Goal: Transaction & Acquisition: Purchase product/service

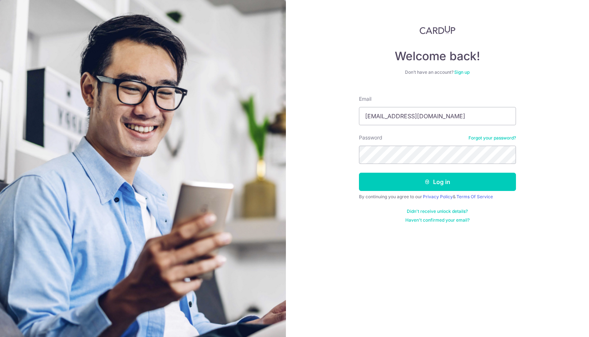
click at [426, 193] on form "Email herrein11@yahoo.com.sg Password Forgot your password? Log in By continuin…" at bounding box center [437, 156] width 157 height 133
click at [427, 184] on icon "submit" at bounding box center [427, 182] width 6 height 6
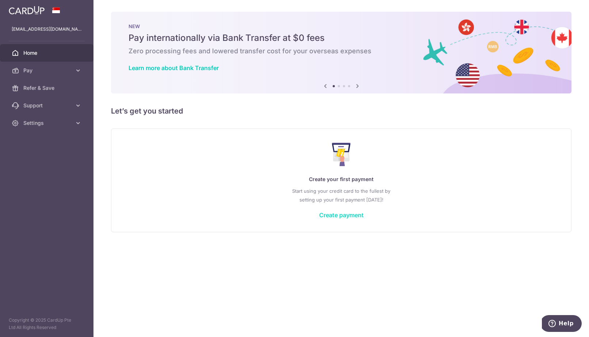
click at [326, 215] on link "Create payment" at bounding box center [341, 214] width 45 height 7
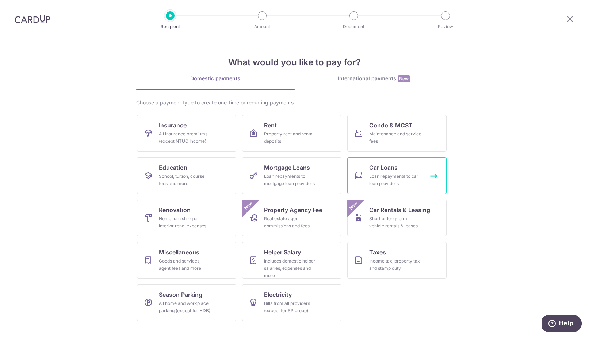
click at [400, 172] on link "Car Loans Loan repayments to car loan providers" at bounding box center [396, 175] width 99 height 37
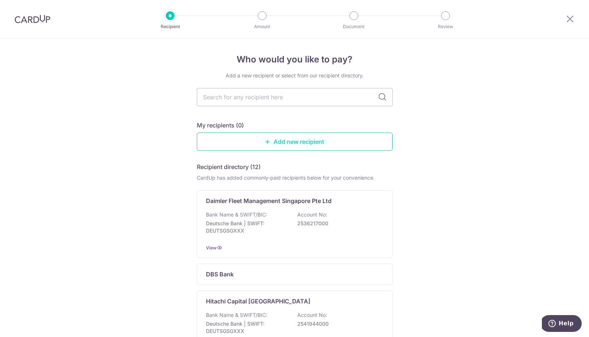
click at [289, 141] on link "Add new recipient" at bounding box center [295, 142] width 196 height 18
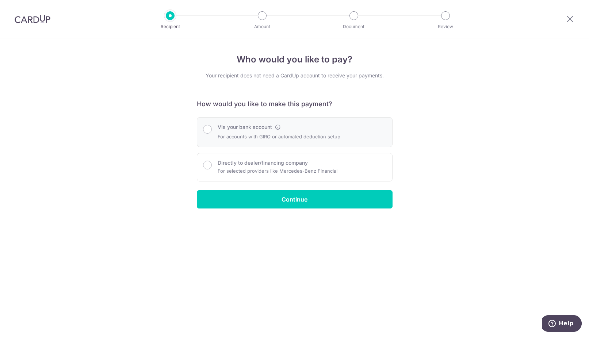
click at [254, 131] on div "Via your bank account For accounts with GIRO or automated deduction setup" at bounding box center [279, 132] width 123 height 18
radio input "true"
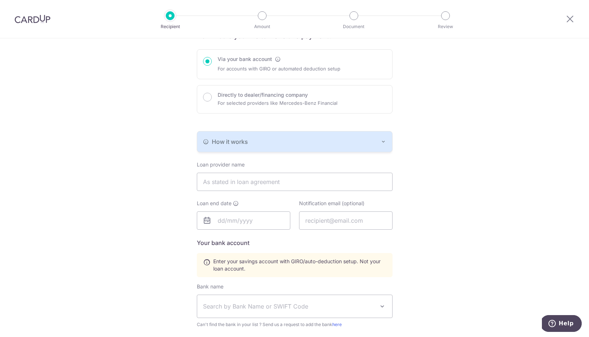
scroll to position [136, 0]
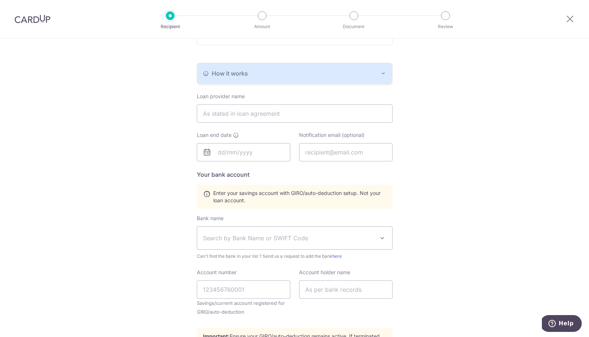
click at [358, 71] on div "How it works" at bounding box center [294, 73] width 183 height 9
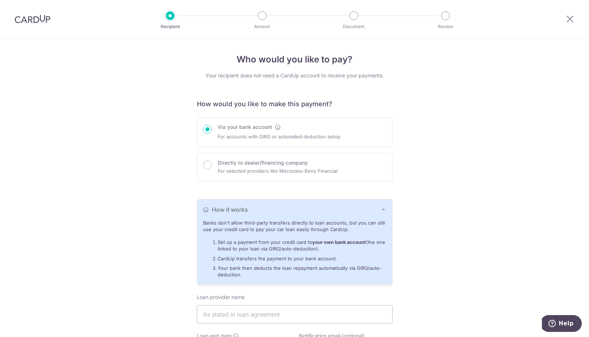
scroll to position [66, 0]
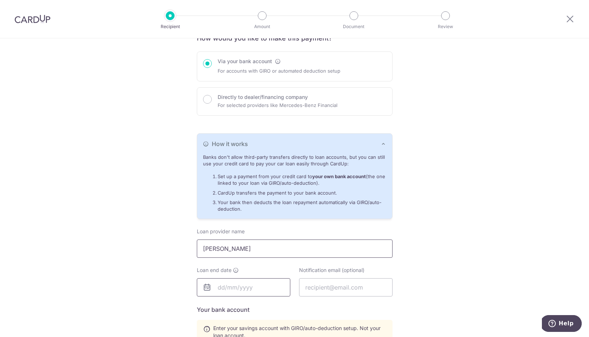
type input "Zhuo Qilin"
click at [238, 282] on input "text" at bounding box center [244, 287] width 94 height 18
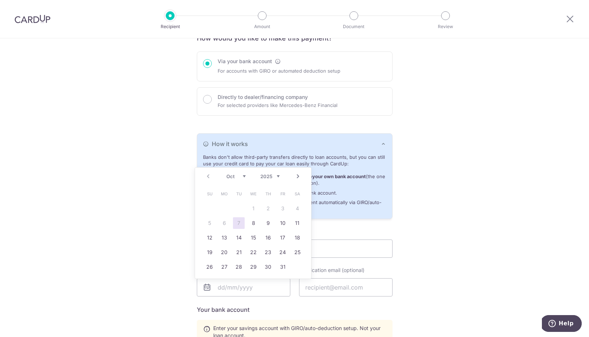
click at [296, 176] on link "Next" at bounding box center [298, 176] width 9 height 9
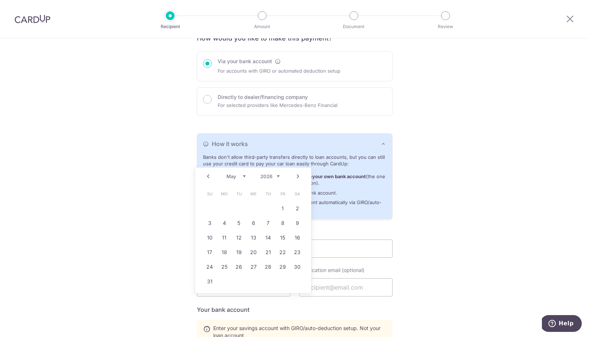
click at [296, 176] on link "Next" at bounding box center [298, 176] width 9 height 9
click at [205, 180] on link "Prev" at bounding box center [208, 176] width 9 height 9
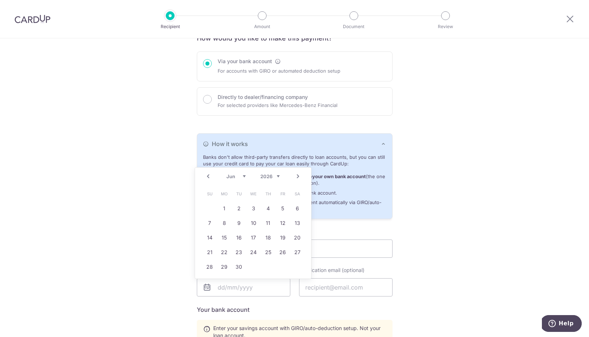
click at [205, 180] on link "Prev" at bounding box center [208, 176] width 9 height 9
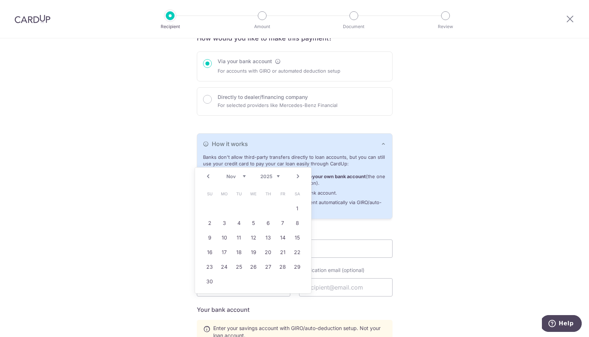
click at [300, 174] on link "Next" at bounding box center [298, 176] width 9 height 9
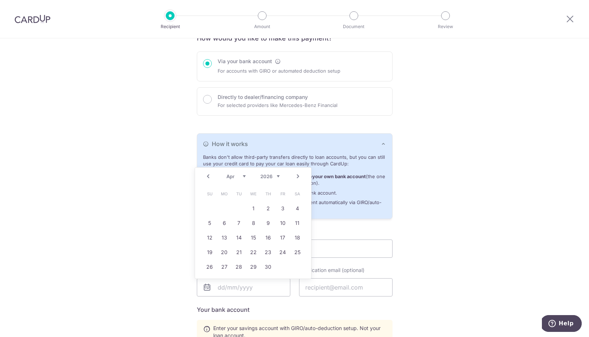
click at [300, 174] on link "Next" at bounding box center [298, 176] width 9 height 9
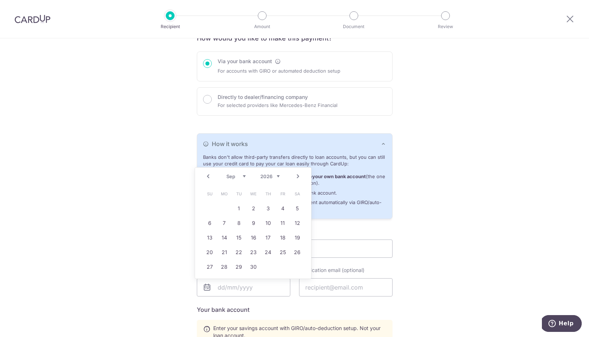
click at [300, 174] on link "Next" at bounding box center [298, 176] width 9 height 9
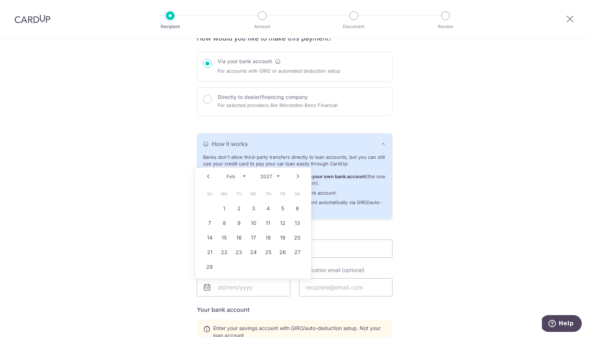
click at [300, 174] on link "Next" at bounding box center [298, 176] width 9 height 9
click at [255, 206] on link "2" at bounding box center [254, 209] width 12 height 12
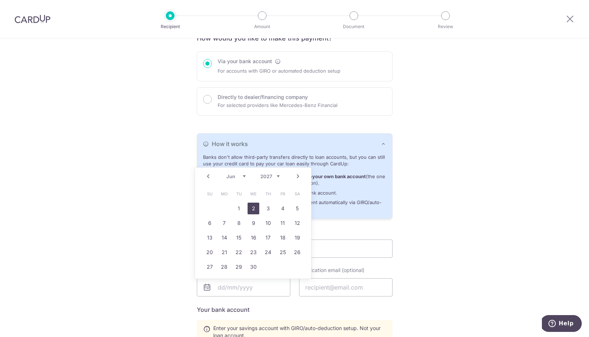
type input "02/06/2027"
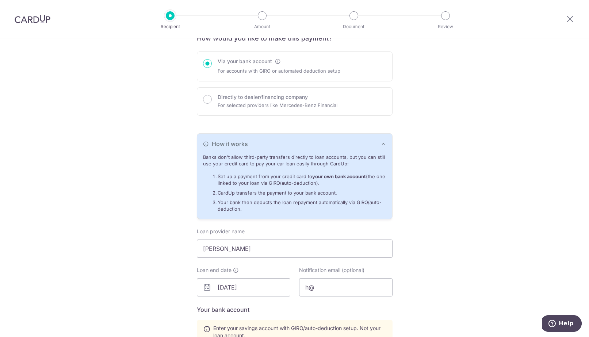
click at [432, 256] on div "Who would you like to pay? Your recipient does not need a CardUp account to rec…" at bounding box center [294, 259] width 589 height 573
click at [363, 283] on input "h@" at bounding box center [346, 287] width 94 height 18
type input "herrein11@yahoo.com.sg"
click at [457, 261] on div "Who would you like to pay? Your recipient does not need a CardUp account to rec…" at bounding box center [294, 259] width 589 height 573
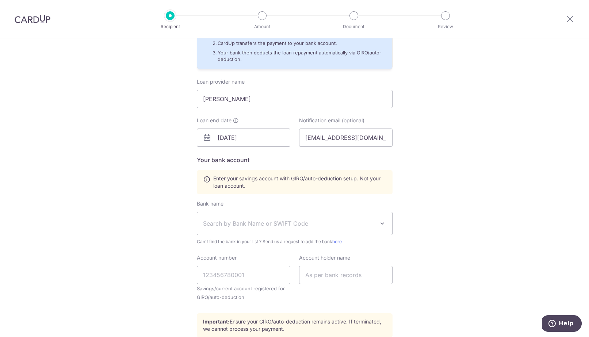
scroll to position [266, 0]
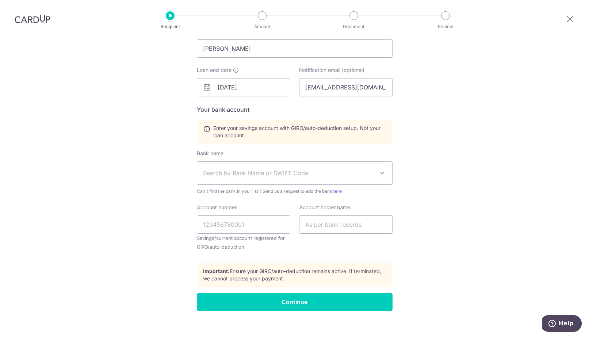
click at [244, 172] on span "Search by Bank Name or SWIFT Code" at bounding box center [289, 173] width 172 height 9
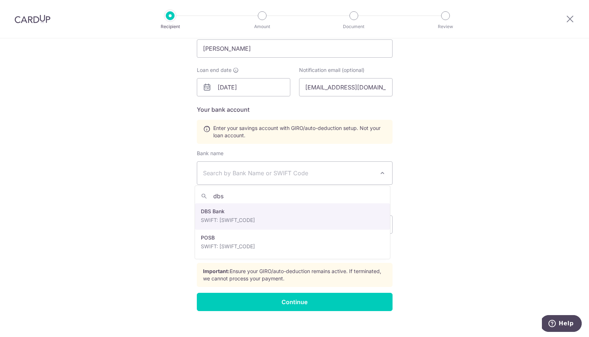
type input "dbs"
select select "6"
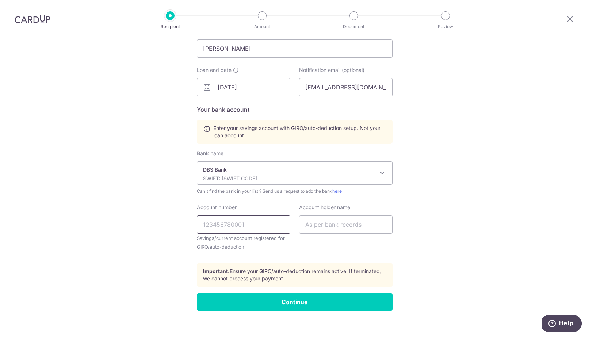
click at [244, 220] on input "Account number" at bounding box center [244, 225] width 94 height 18
type input "1"
type input "109170410"
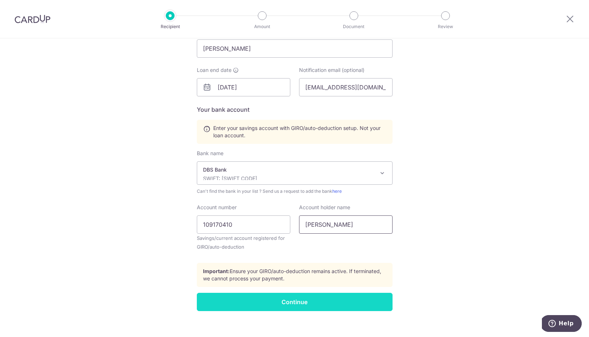
type input "Zhuo Qilin"
click at [313, 296] on input "Continue" at bounding box center [295, 302] width 196 height 18
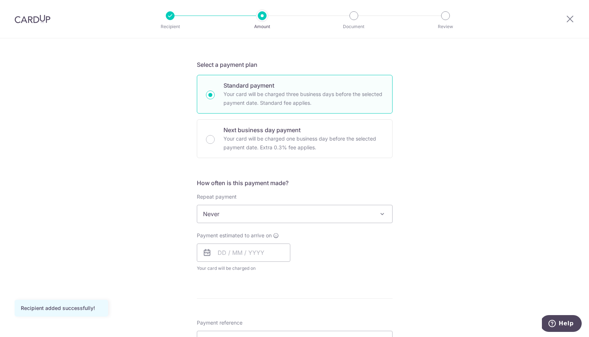
scroll to position [362, 0]
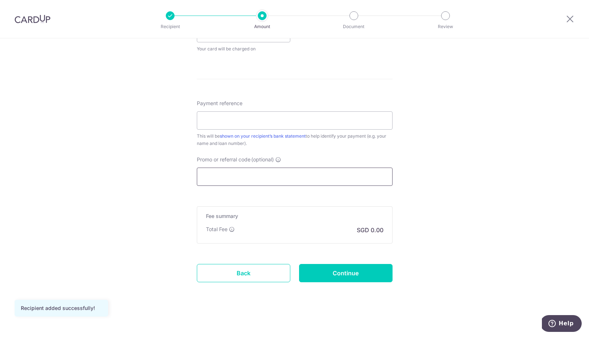
click at [311, 181] on input "Promo or referral code (optional)" at bounding box center [295, 177] width 196 height 18
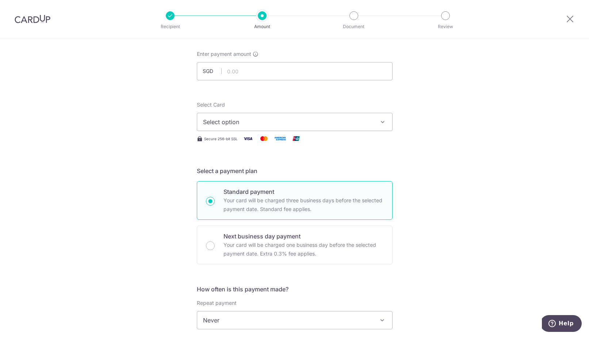
scroll to position [0, 0]
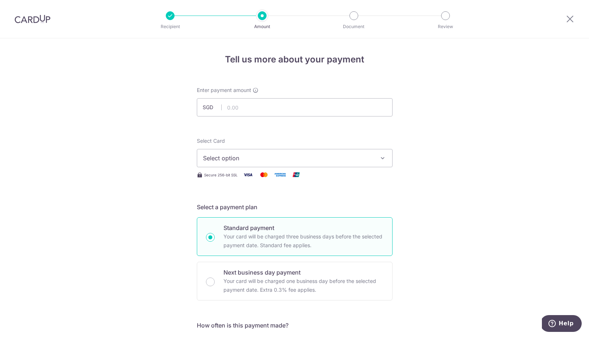
type input "REC185"
click at [249, 155] on span "Select option" at bounding box center [288, 158] width 170 height 9
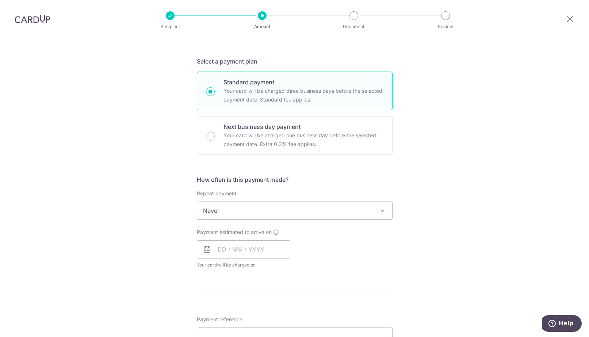
click at [267, 209] on span "Never" at bounding box center [294, 211] width 195 height 18
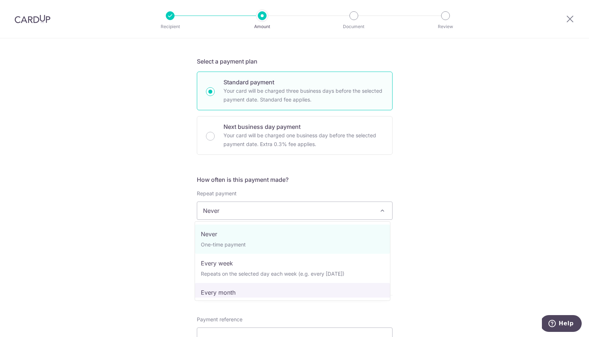
select select "3"
type input "02/06/2027"
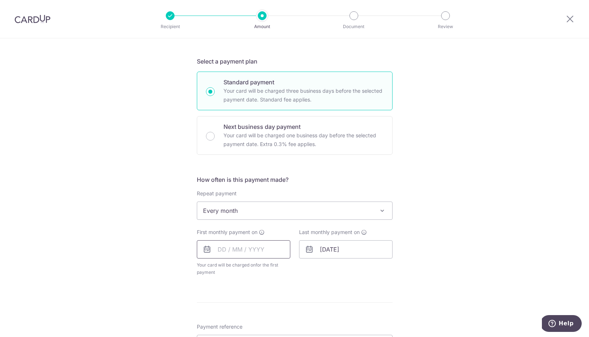
click at [238, 254] on input "text" at bounding box center [244, 249] width 94 height 18
click at [300, 270] on link "Next" at bounding box center [300, 269] width 9 height 9
click at [207, 312] on link "2" at bounding box center [212, 316] width 12 height 12
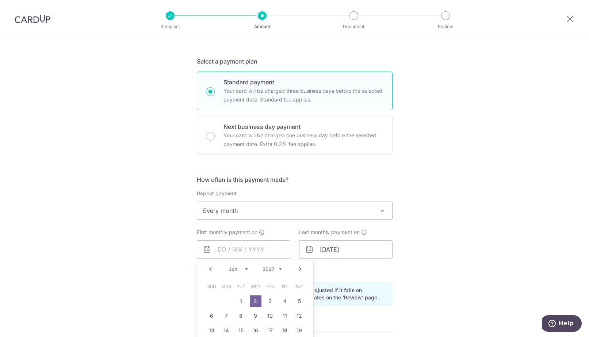
type input "[DATE]"
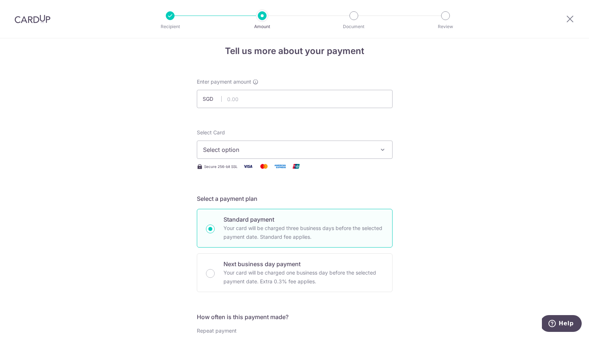
scroll to position [0, 0]
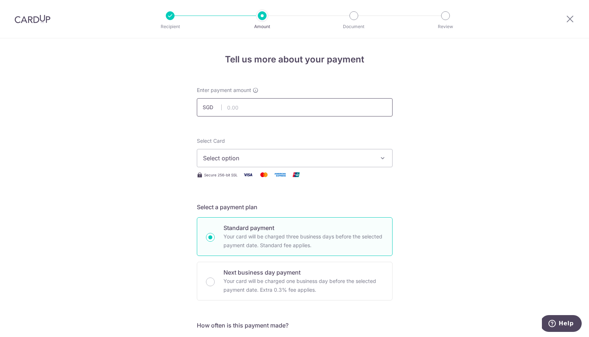
click at [245, 108] on input "text" at bounding box center [295, 107] width 196 height 18
type input "1,359.00"
click at [233, 153] on button "Select option" at bounding box center [295, 158] width 196 height 18
click at [230, 175] on span "Add credit card" at bounding box center [301, 178] width 170 height 7
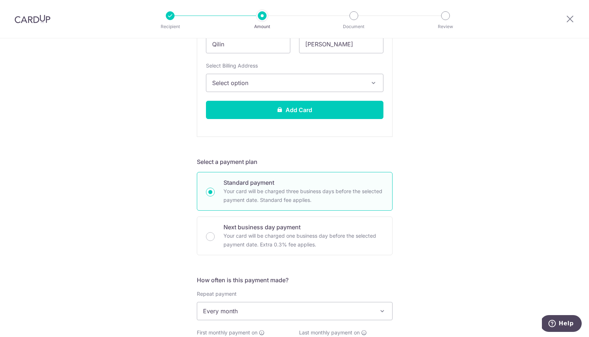
scroll to position [87, 0]
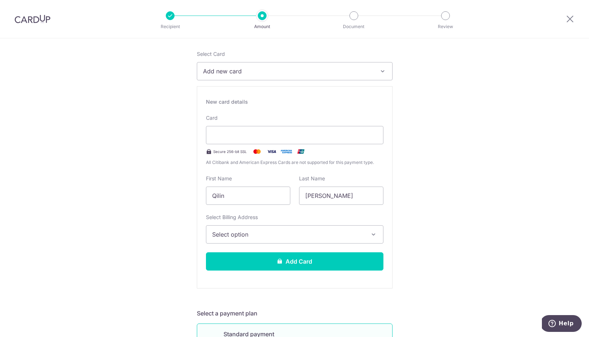
click at [227, 235] on span "Select option" at bounding box center [288, 234] width 152 height 9
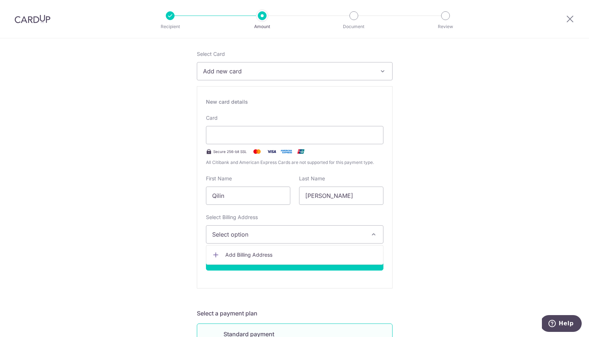
click at [227, 235] on span "Select option" at bounding box center [288, 234] width 152 height 9
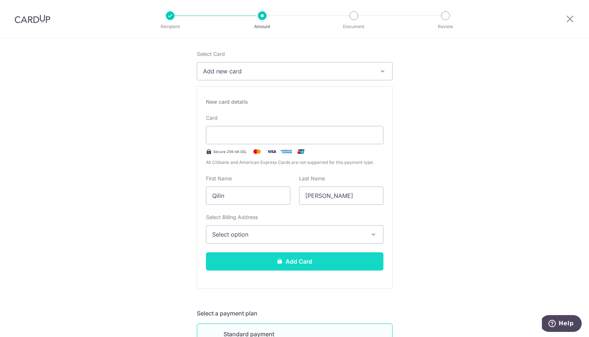
click at [277, 264] on icon at bounding box center [280, 261] width 6 height 6
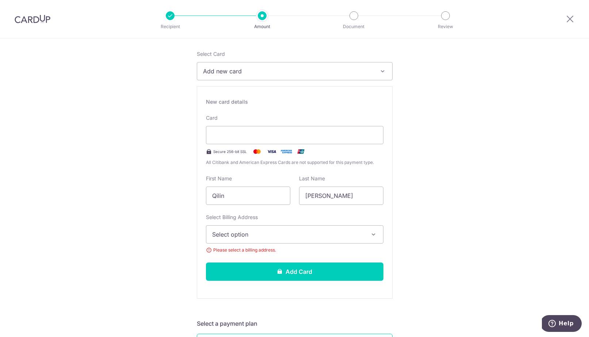
click at [256, 233] on span "Select option" at bounding box center [288, 234] width 152 height 9
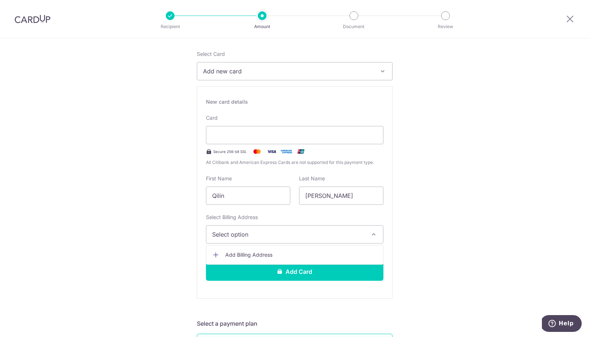
click at [247, 248] on ul "Add Billing Address" at bounding box center [295, 255] width 178 height 20
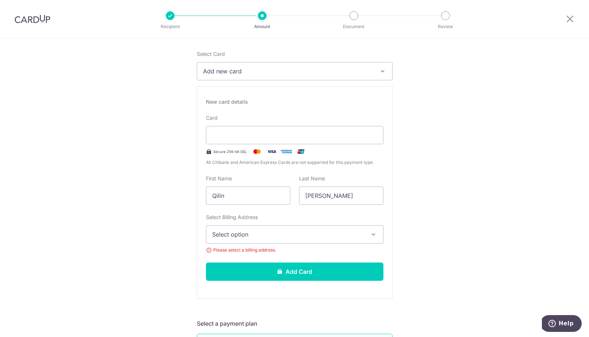
click at [258, 235] on span "Select option" at bounding box center [288, 234] width 152 height 9
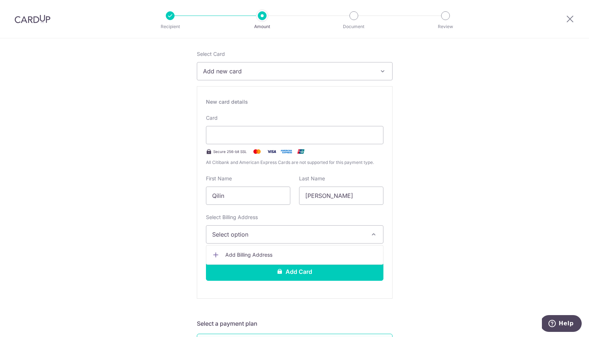
click at [249, 250] on link "Add Billing Address" at bounding box center [294, 254] width 177 height 13
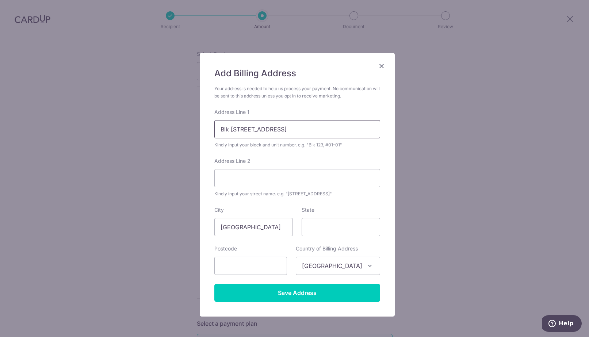
type input "Blk 762 Yishun St 72 #12-410"
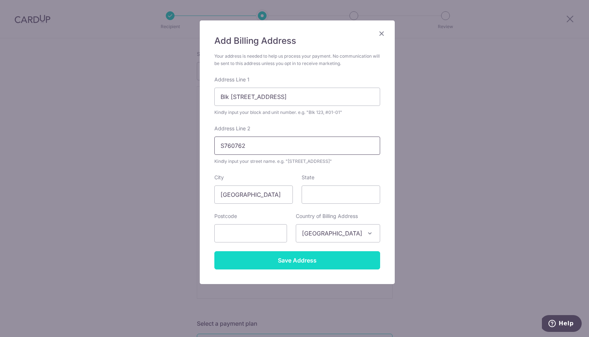
type input "S760762"
click at [289, 263] on input "Save Address" at bounding box center [297, 260] width 166 height 18
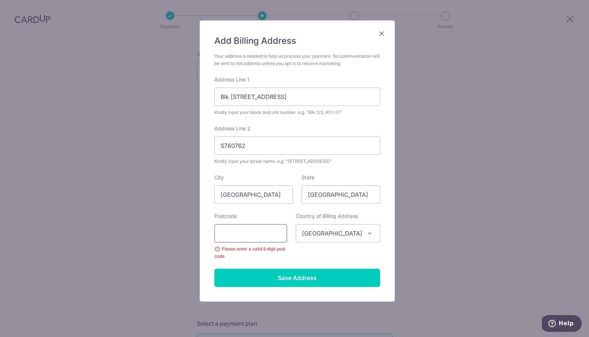
type input "6"
type input "7"
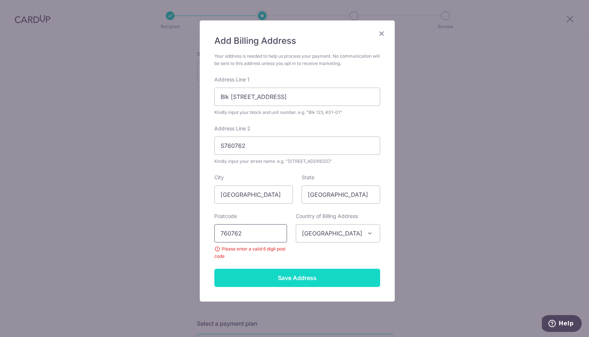
type input "760762"
click at [266, 278] on input "Save Address" at bounding box center [297, 278] width 166 height 18
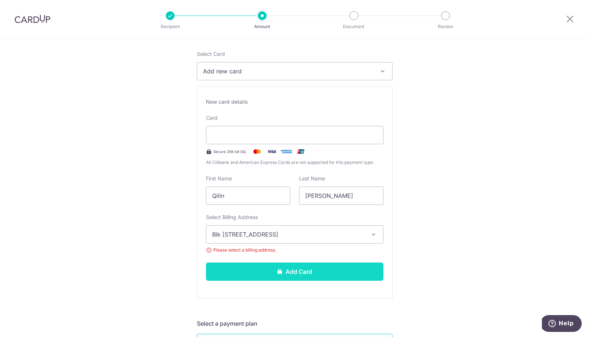
click at [301, 267] on button "Add Card" at bounding box center [295, 272] width 178 height 18
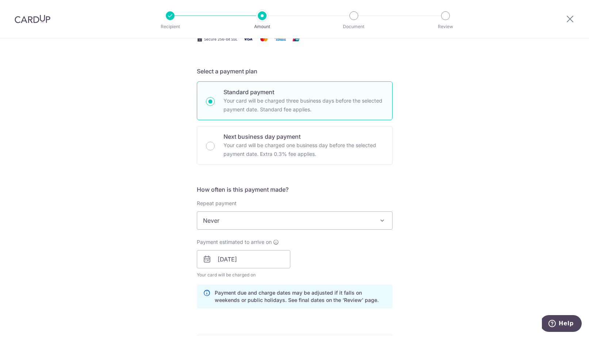
scroll to position [218, 0]
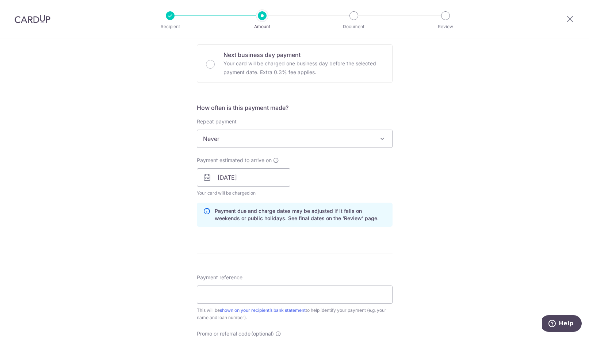
click at [265, 130] on span "Never" at bounding box center [294, 139] width 195 height 18
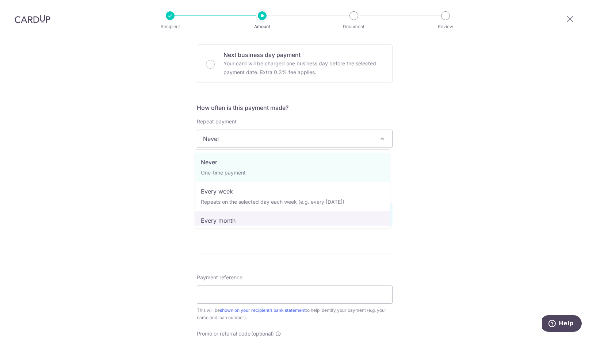
select select "3"
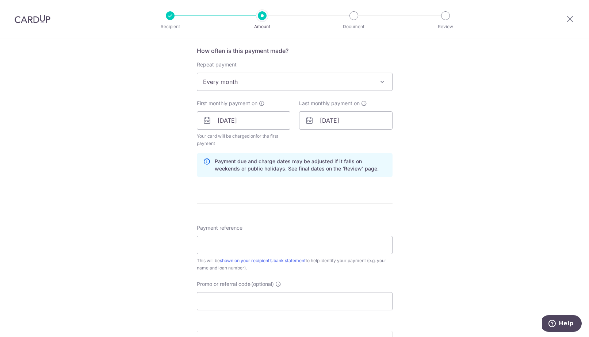
scroll to position [332, 0]
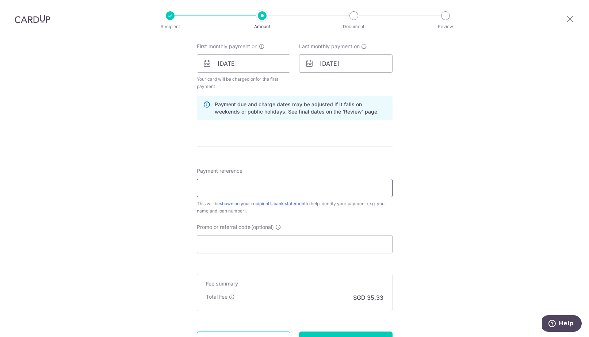
click at [246, 194] on input "Payment reference" at bounding box center [295, 188] width 196 height 18
type input "Car Loan"
click at [242, 241] on input "Promo or referral code (optional)" at bounding box center [295, 244] width 196 height 18
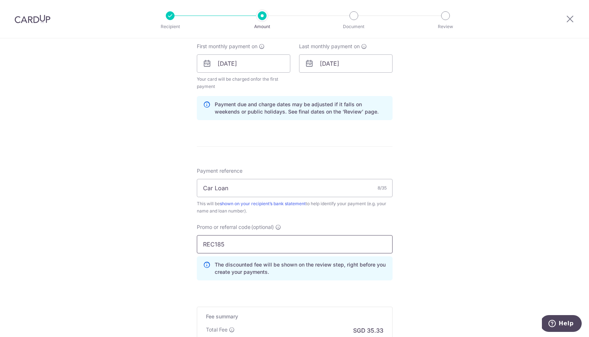
scroll to position [432, 0]
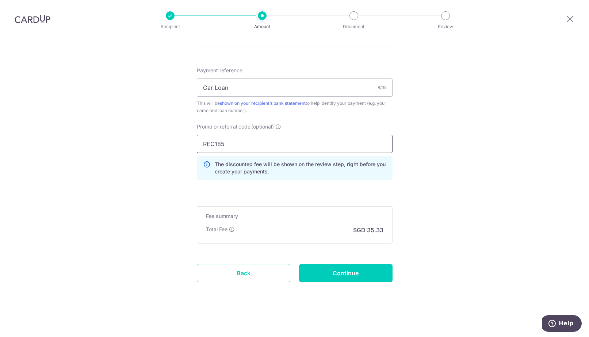
type input "REC185"
click at [256, 226] on div "Total Fee SGD 35.33" at bounding box center [295, 230] width 178 height 9
click at [331, 270] on input "Continue" at bounding box center [346, 273] width 94 height 18
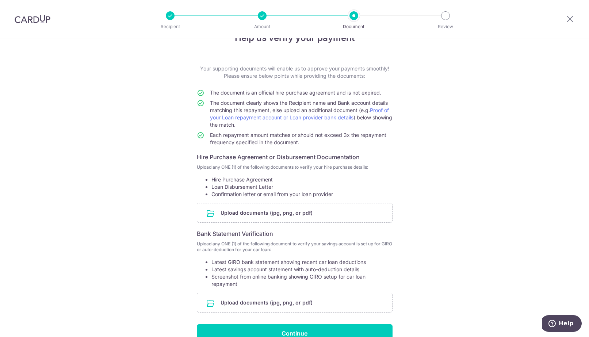
scroll to position [62, 0]
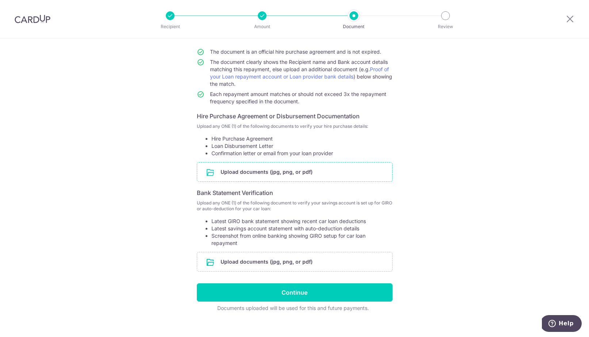
click at [261, 169] on input "file" at bounding box center [294, 172] width 195 height 19
click at [255, 176] on input "file" at bounding box center [294, 172] width 195 height 19
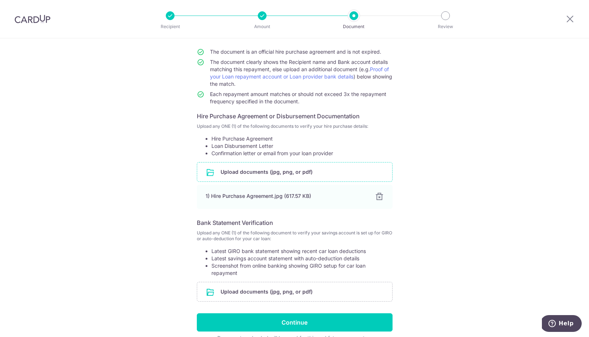
scroll to position [102, 0]
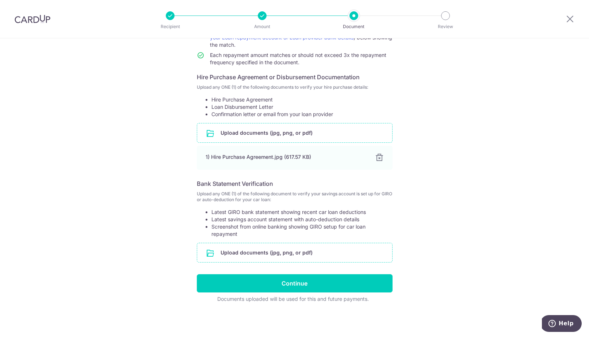
click at [305, 252] on input "file" at bounding box center [294, 252] width 195 height 19
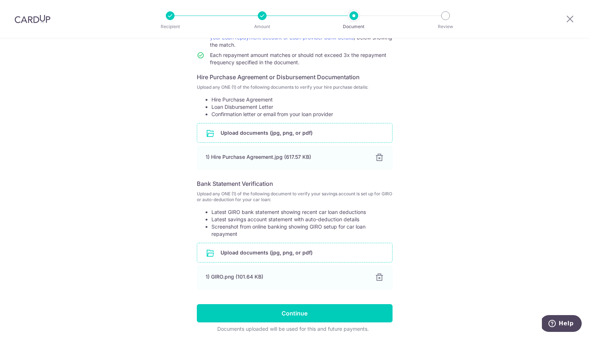
scroll to position [132, 0]
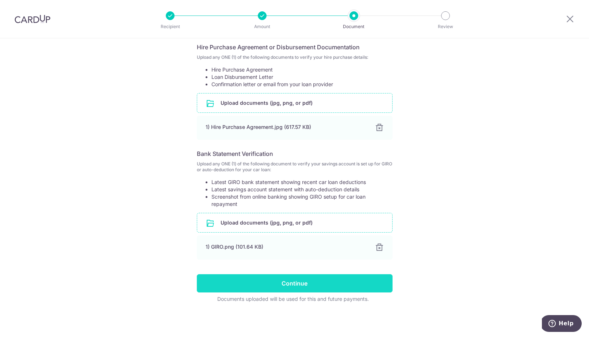
click at [336, 278] on input "Continue" at bounding box center [295, 283] width 196 height 18
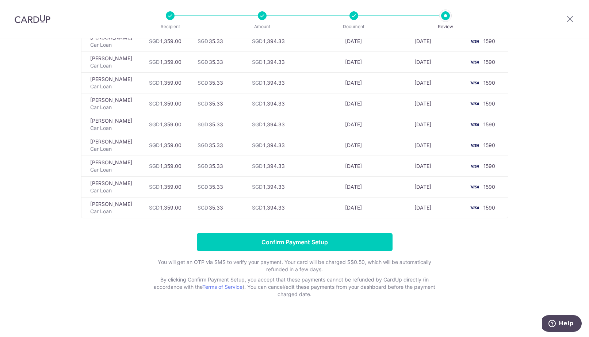
scroll to position [313, 0]
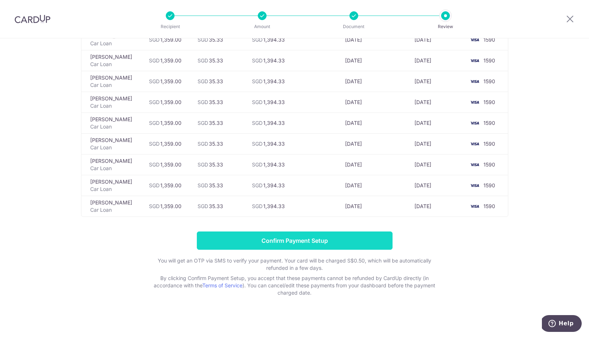
click at [289, 235] on input "Confirm Payment Setup" at bounding box center [295, 241] width 196 height 18
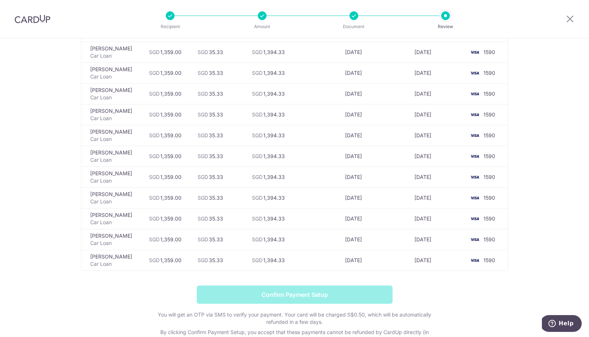
scroll to position [316, 0]
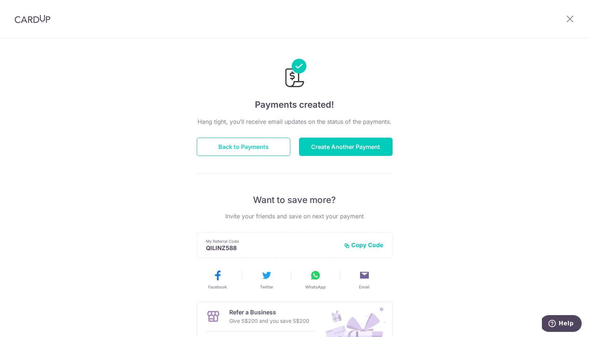
click at [257, 144] on button "Back to Payments" at bounding box center [244, 147] width 94 height 18
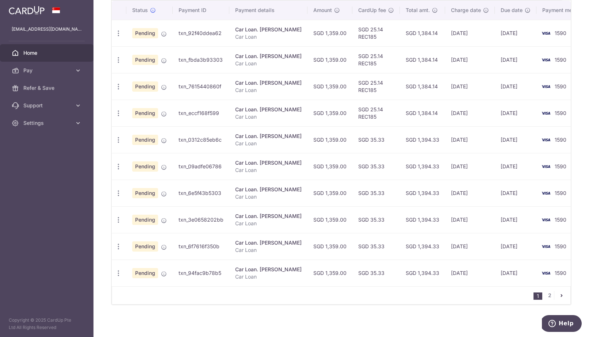
scroll to position [232, 0]
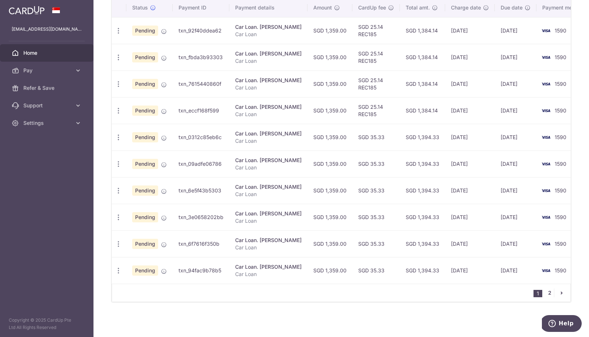
click at [545, 292] on link "2" at bounding box center [549, 293] width 9 height 9
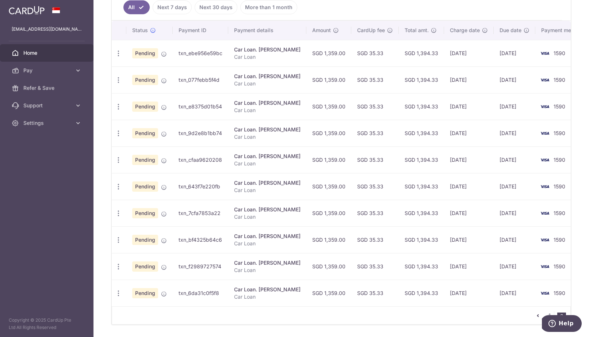
scroll to position [219, 0]
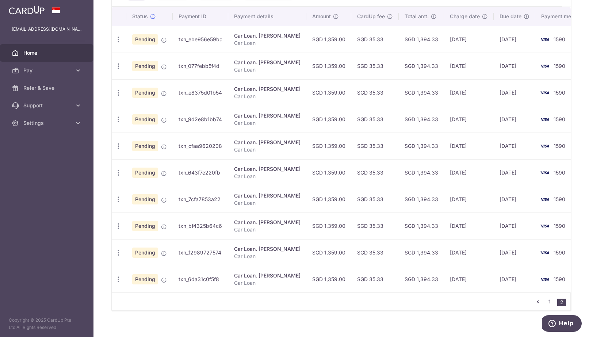
click at [545, 304] on link "1" at bounding box center [549, 301] width 9 height 9
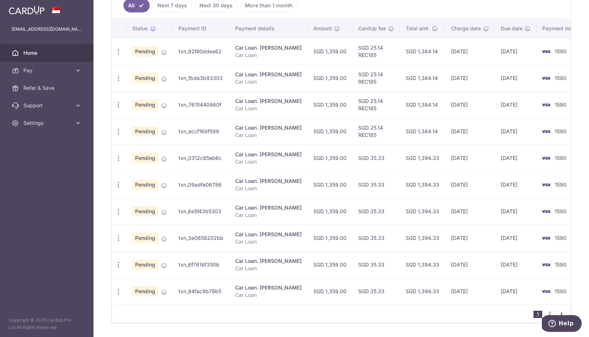
scroll to position [228, 0]
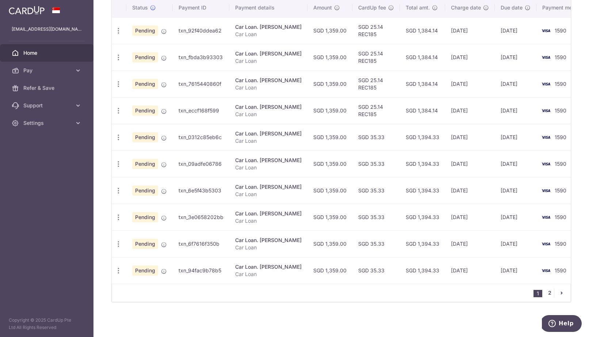
click at [545, 293] on link "2" at bounding box center [549, 293] width 9 height 9
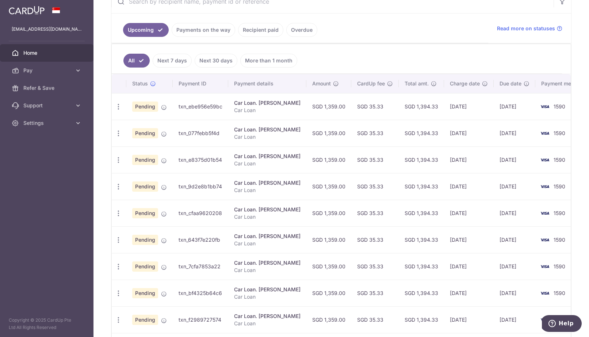
scroll to position [222, 0]
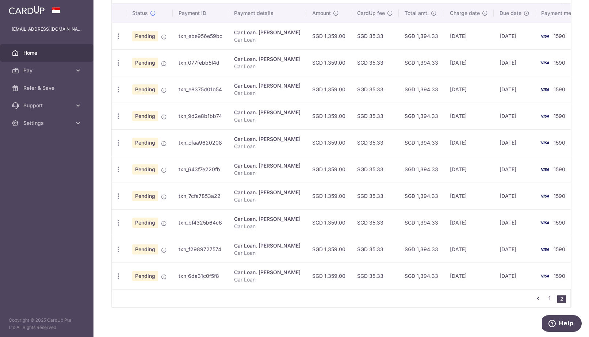
click at [545, 300] on link "1" at bounding box center [549, 298] width 9 height 9
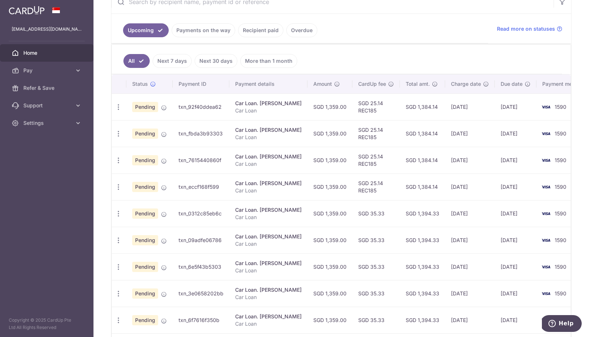
scroll to position [0, 0]
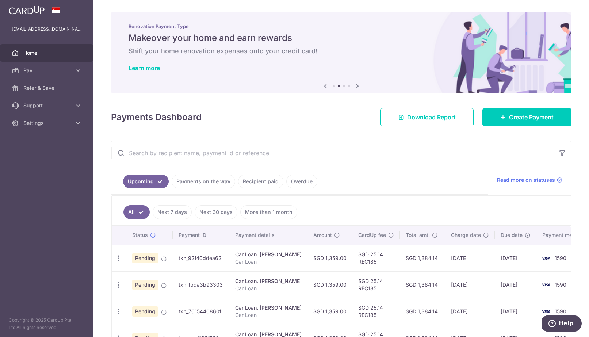
click at [550, 126] on div "× Pause Schedule Pause all future payments in this series Pause just this one p…" at bounding box center [342, 168] width 496 height 337
click at [523, 120] on span "Create Payment" at bounding box center [531, 117] width 45 height 9
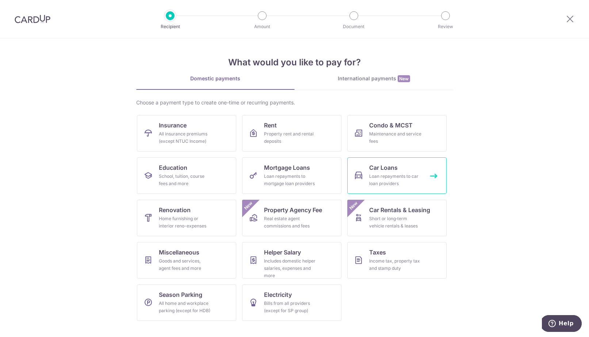
click at [392, 178] on div "Loan repayments to car loan providers" at bounding box center [395, 180] width 53 height 15
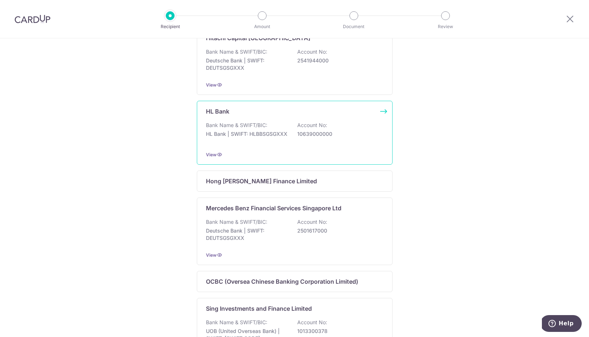
scroll to position [460, 0]
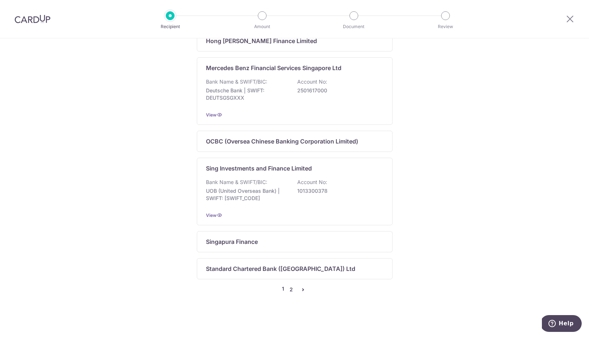
click at [292, 287] on link "2" at bounding box center [291, 289] width 9 height 9
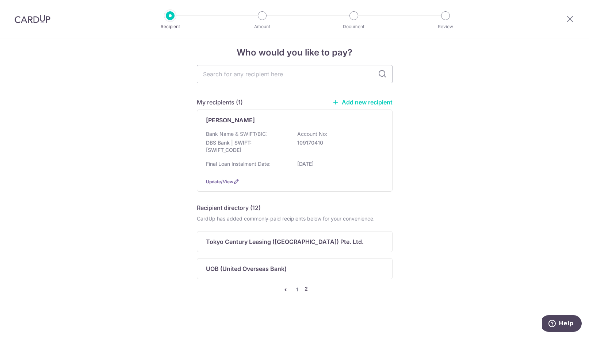
scroll to position [11, 0]
click at [297, 290] on link "1" at bounding box center [297, 289] width 9 height 9
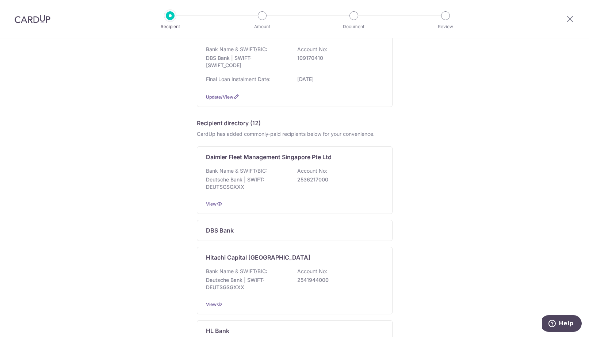
scroll to position [0, 0]
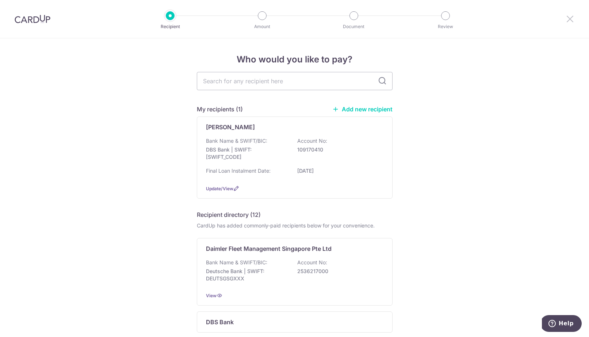
click at [567, 16] on icon at bounding box center [570, 18] width 9 height 9
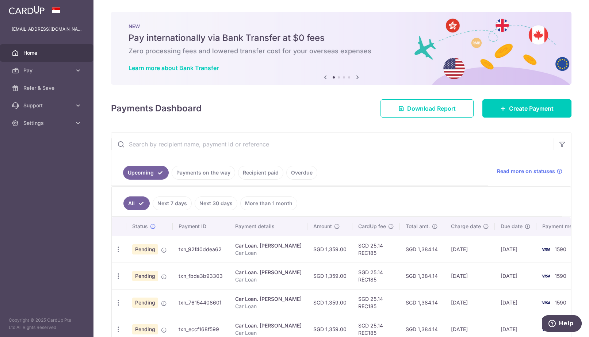
click at [356, 78] on icon at bounding box center [357, 77] width 9 height 9
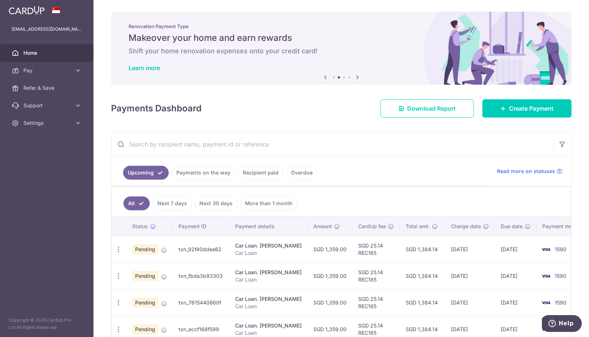
click at [356, 78] on icon at bounding box center [357, 77] width 9 height 9
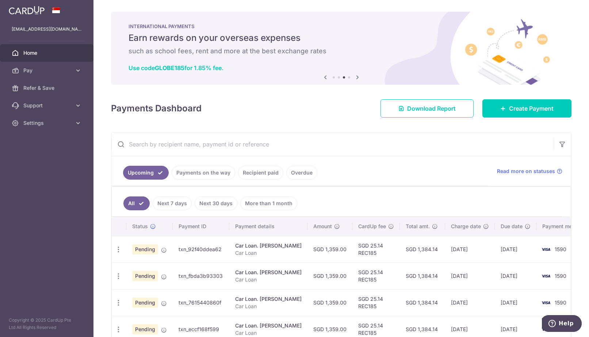
click at [356, 78] on icon at bounding box center [357, 77] width 9 height 9
click at [354, 79] on icon at bounding box center [357, 77] width 9 height 9
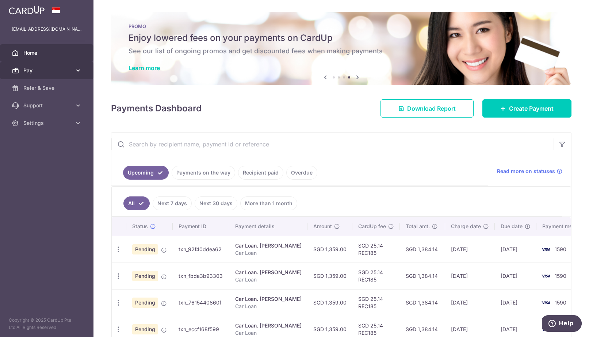
click at [44, 68] on span "Pay" at bounding box center [47, 70] width 48 height 7
click at [34, 54] on span "Home" at bounding box center [47, 52] width 48 height 7
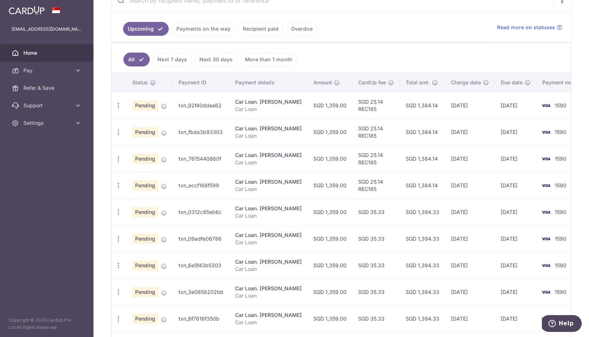
scroll to position [232, 0]
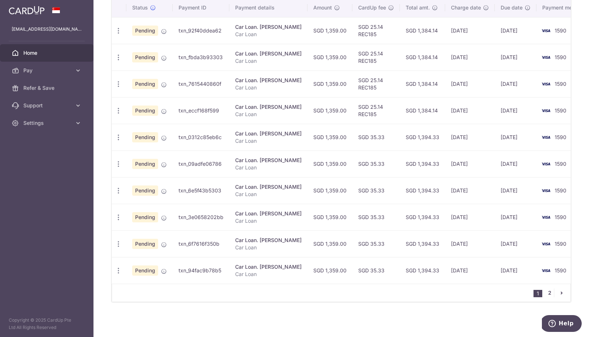
click at [548, 293] on link "2" at bounding box center [549, 293] width 9 height 9
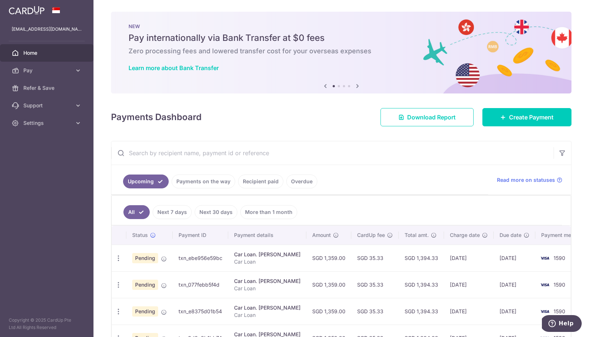
scroll to position [228, 0]
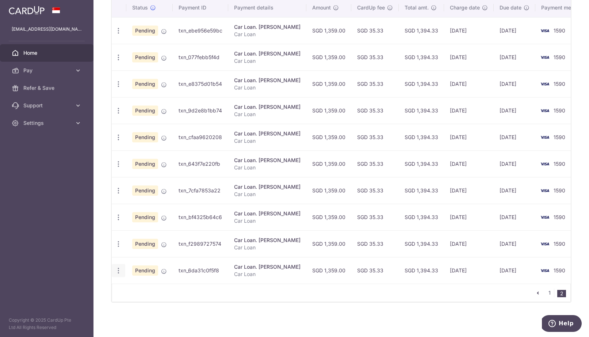
click at [117, 271] on icon "button" at bounding box center [119, 271] width 8 height 8
click at [156, 290] on span "Update payment" at bounding box center [158, 290] width 50 height 9
radio input "true"
type input "1,359.00"
type input "02/06/2027"
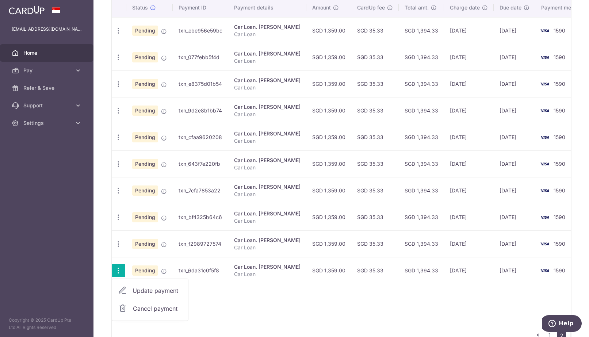
type input "Car Loan"
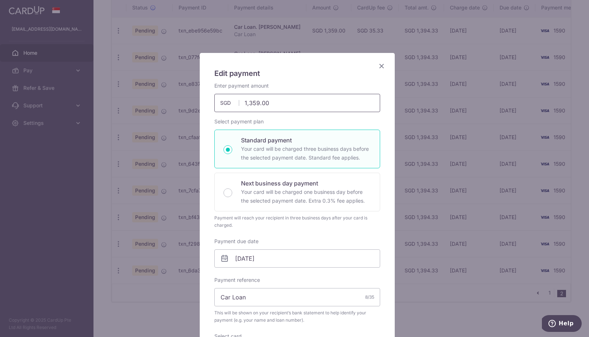
click at [280, 106] on input "1,359.00" at bounding box center [297, 103] width 166 height 18
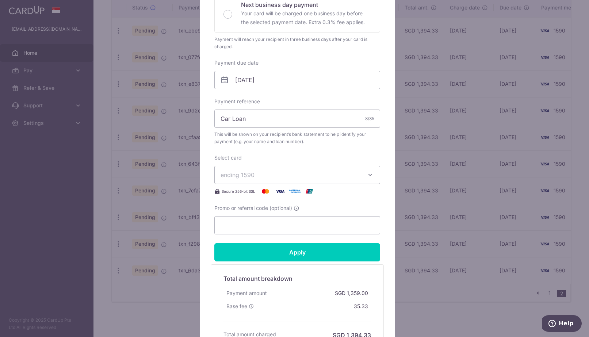
scroll to position [236, 0]
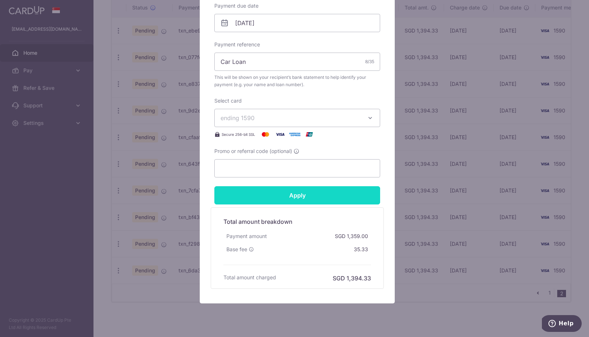
type input "1,340.33"
click at [304, 201] on input "Apply" at bounding box center [297, 195] width 166 height 18
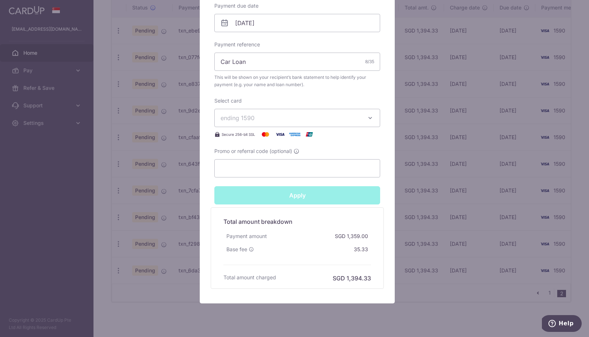
type input "Successfully Applied"
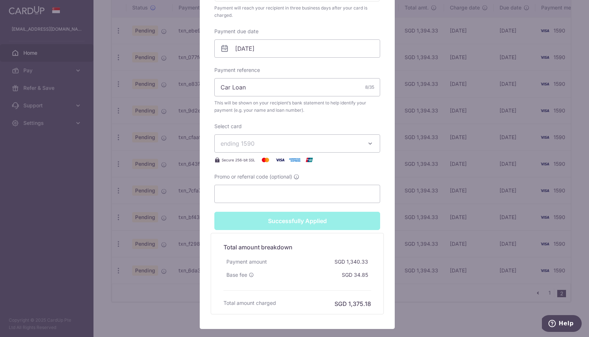
scroll to position [0, 0]
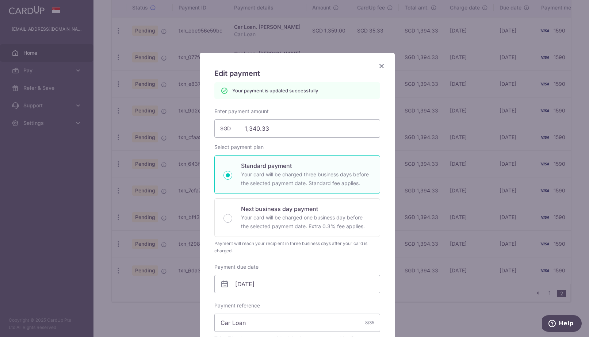
click at [379, 68] on icon "Close" at bounding box center [381, 65] width 9 height 9
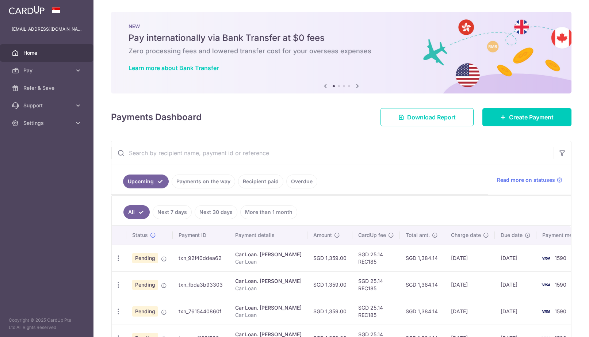
scroll to position [232, 0]
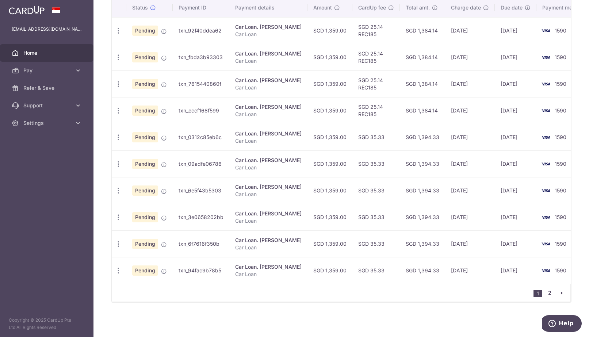
click at [545, 291] on link "2" at bounding box center [549, 293] width 9 height 9
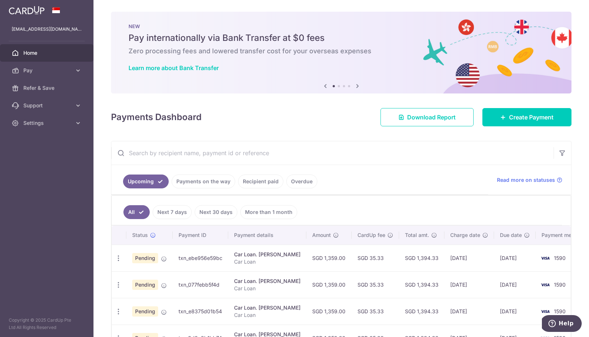
scroll to position [228, 0]
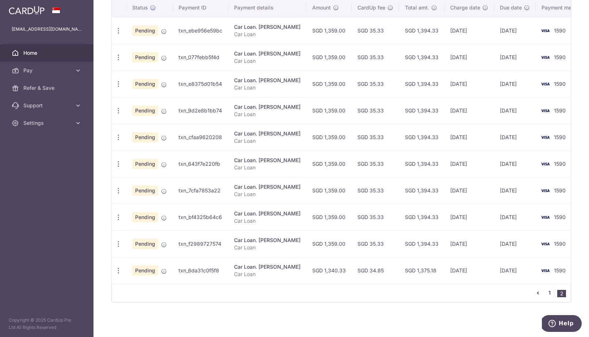
click at [545, 297] on link "1" at bounding box center [549, 293] width 9 height 9
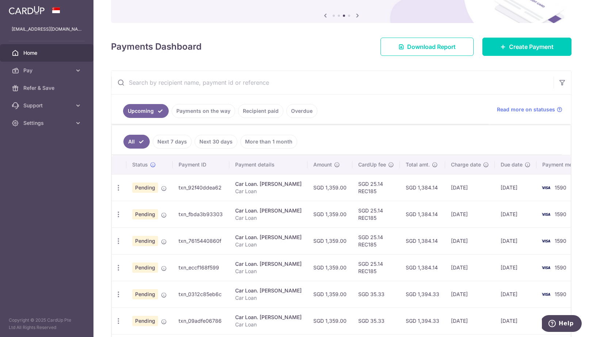
scroll to position [130, 0]
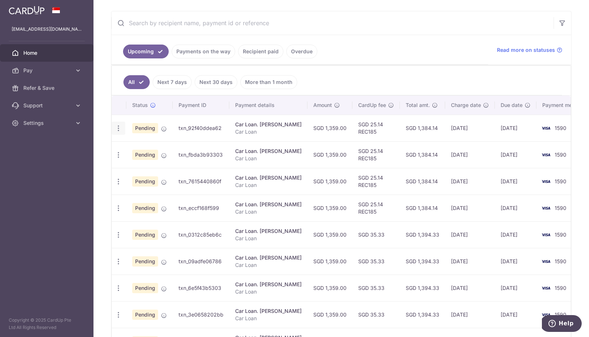
click at [116, 129] on icon "button" at bounding box center [119, 129] width 8 height 8
click at [149, 145] on span "Update payment" at bounding box center [158, 148] width 50 height 9
radio input "true"
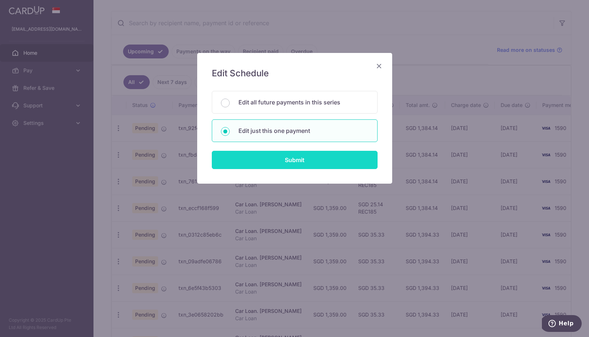
click at [280, 161] on input "Submit" at bounding box center [295, 160] width 166 height 18
radio input "true"
type input "1,359.00"
type input "[DATE]"
type input "Car Loan"
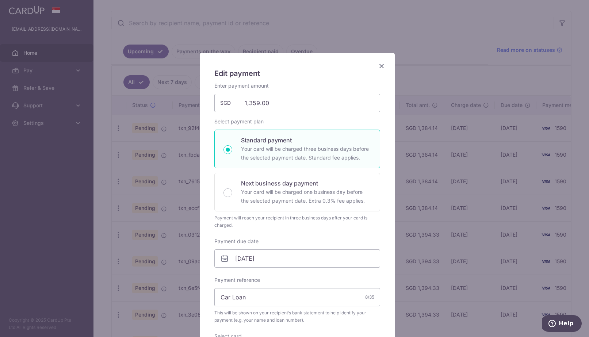
scroll to position [252, 0]
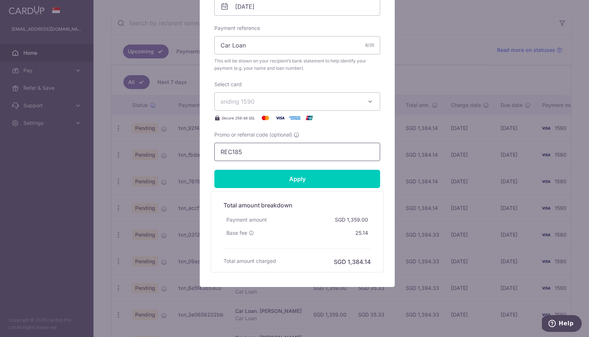
click at [255, 150] on input "REC185" at bounding box center [297, 152] width 166 height 18
drag, startPoint x: 255, startPoint y: 149, endPoint x: 275, endPoint y: 163, distance: 23.4
click at [275, 163] on form "By clicking apply, you will make changes to all payments to Zhuo Qilin schedule…" at bounding box center [297, 51] width 166 height 442
click at [258, 155] on input "million" at bounding box center [297, 152] width 166 height 18
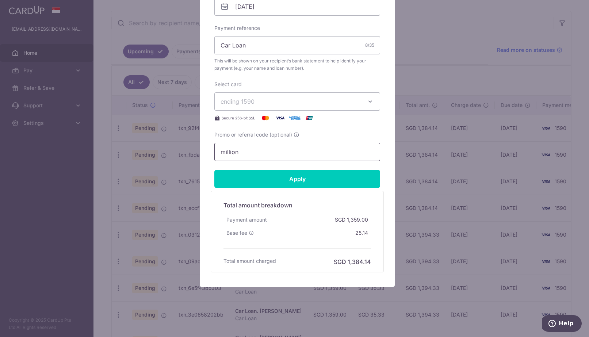
click at [258, 155] on input "million" at bounding box center [297, 152] width 166 height 18
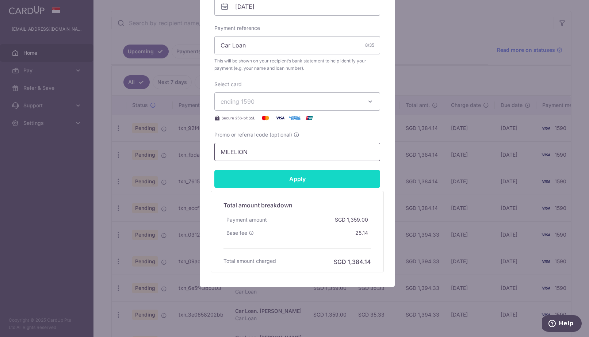
type input "MILELION"
click at [303, 183] on input "Apply" at bounding box center [297, 179] width 166 height 18
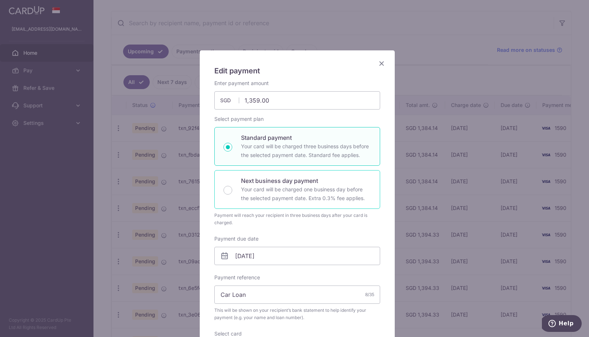
scroll to position [0, 0]
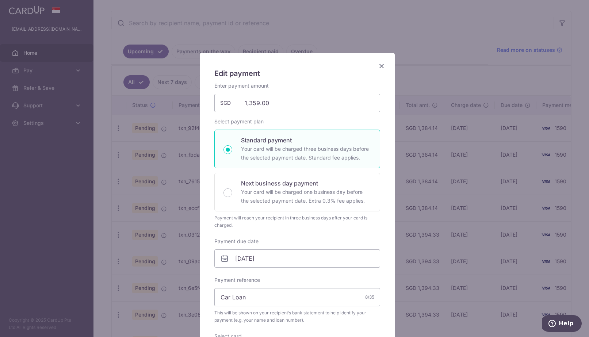
click at [383, 63] on icon "Close" at bounding box center [381, 65] width 9 height 9
